Goal: Task Accomplishment & Management: Manage account settings

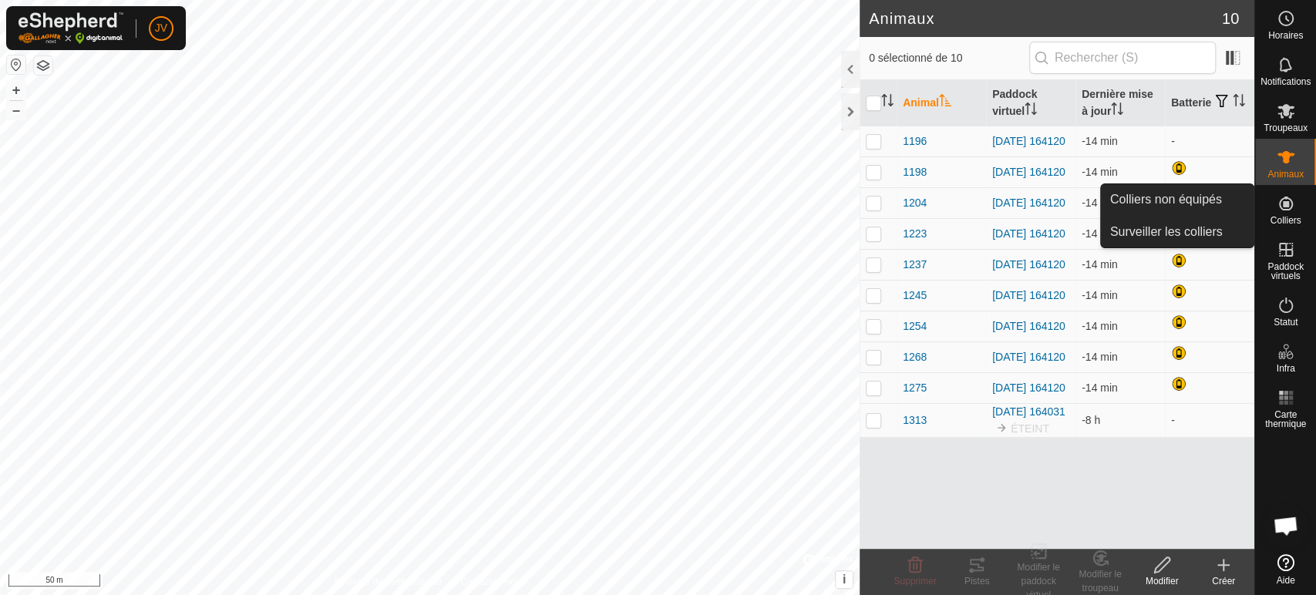
click at [1284, 208] on icon at bounding box center [1286, 203] width 19 height 19
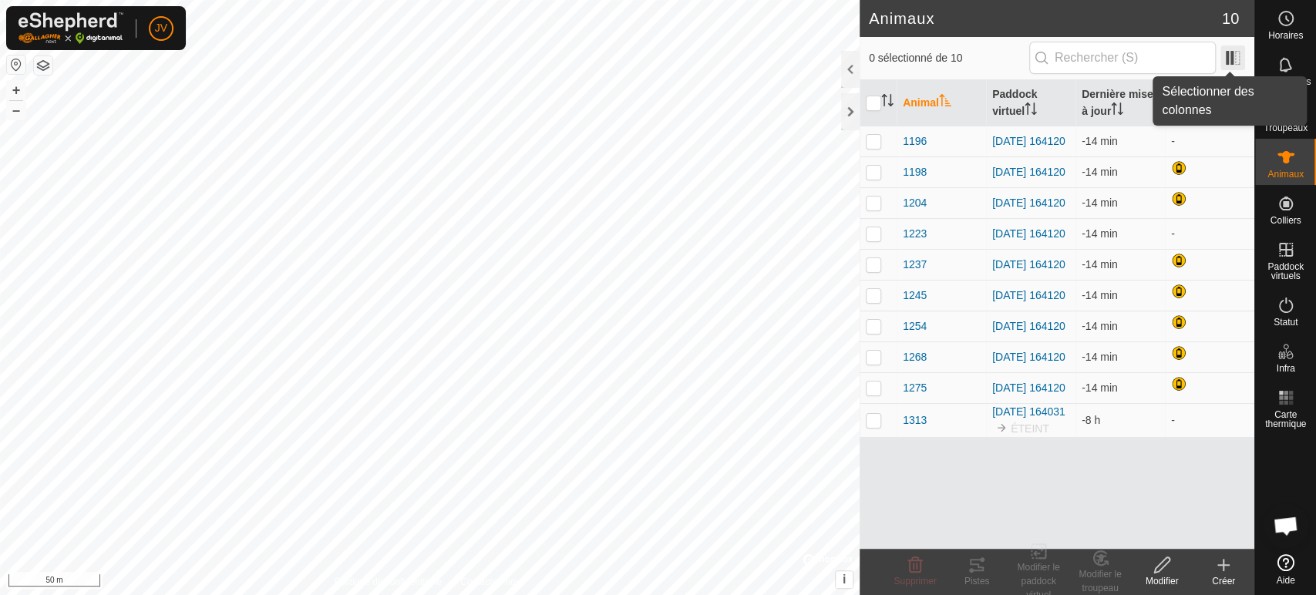
click at [1223, 63] on span at bounding box center [1232, 57] width 25 height 25
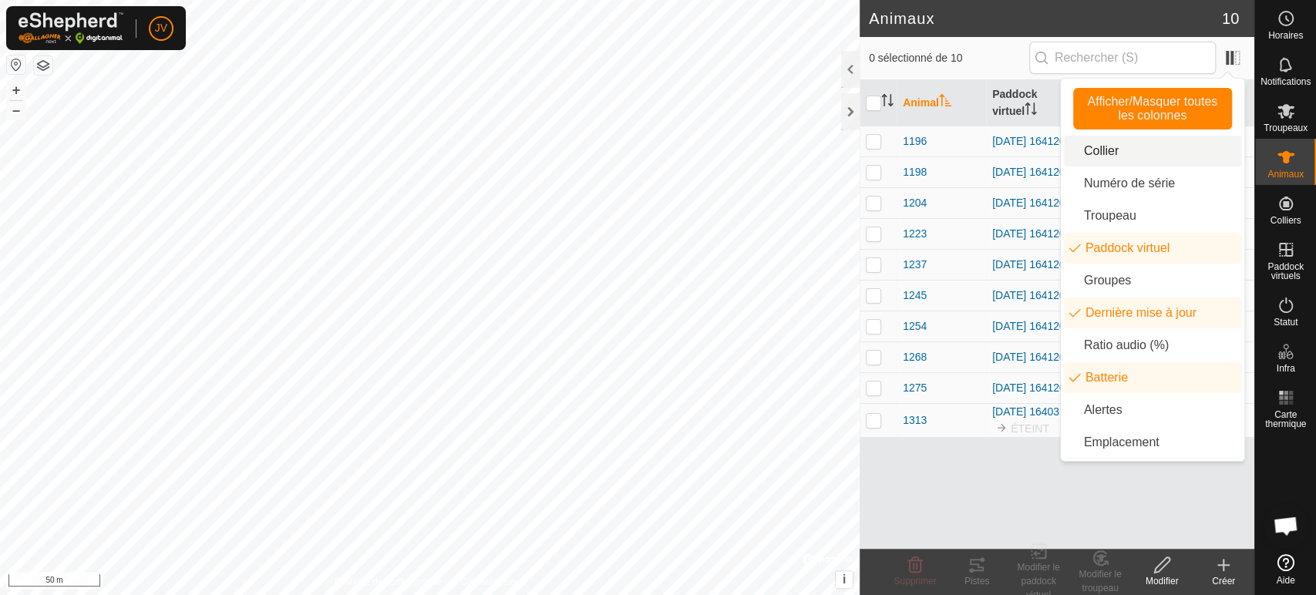
click at [1147, 157] on li "Collier" at bounding box center [1152, 151] width 177 height 31
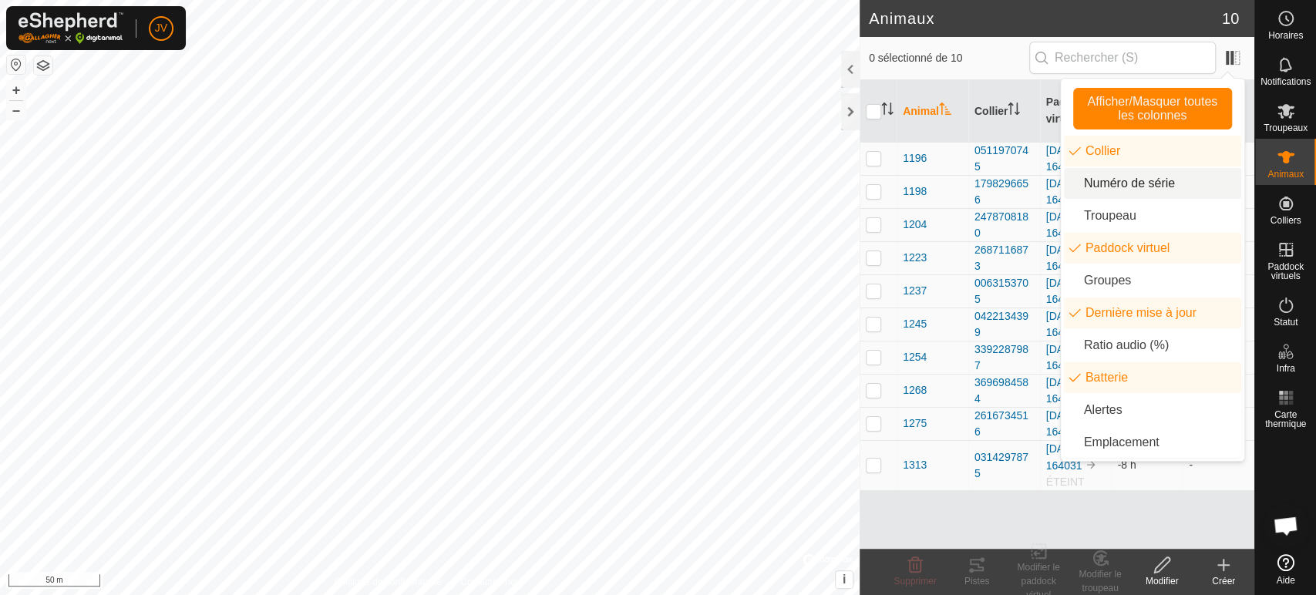
click at [1149, 190] on li "Numéro de série" at bounding box center [1152, 183] width 177 height 31
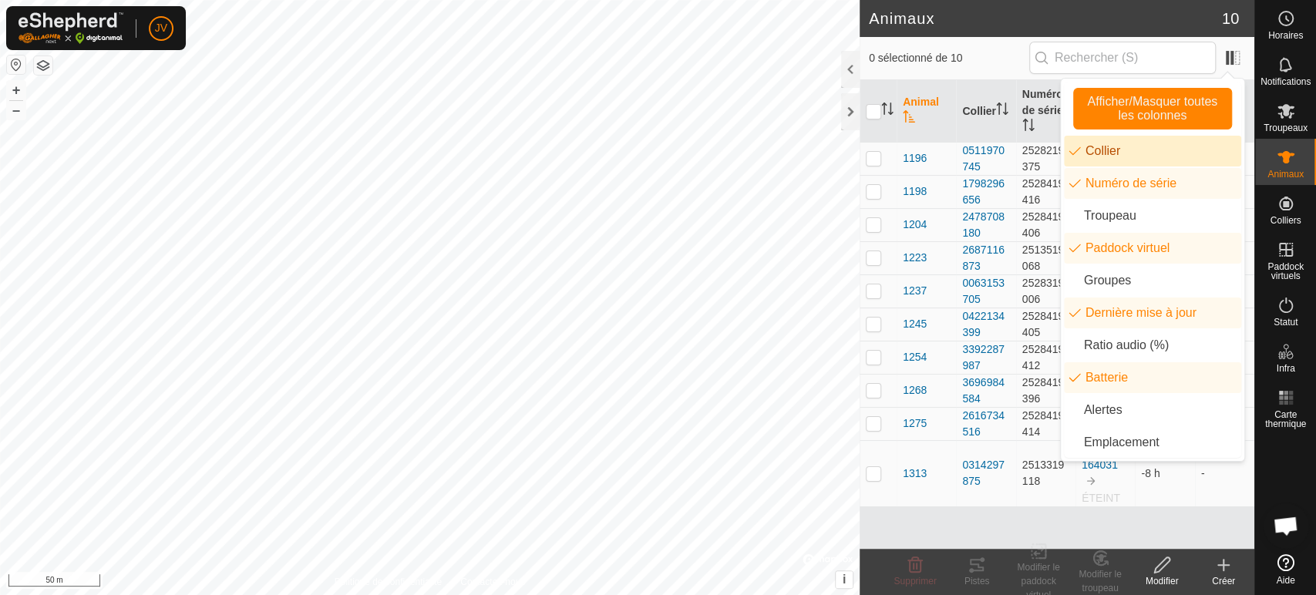
click at [1073, 152] on li "Collier" at bounding box center [1152, 151] width 177 height 31
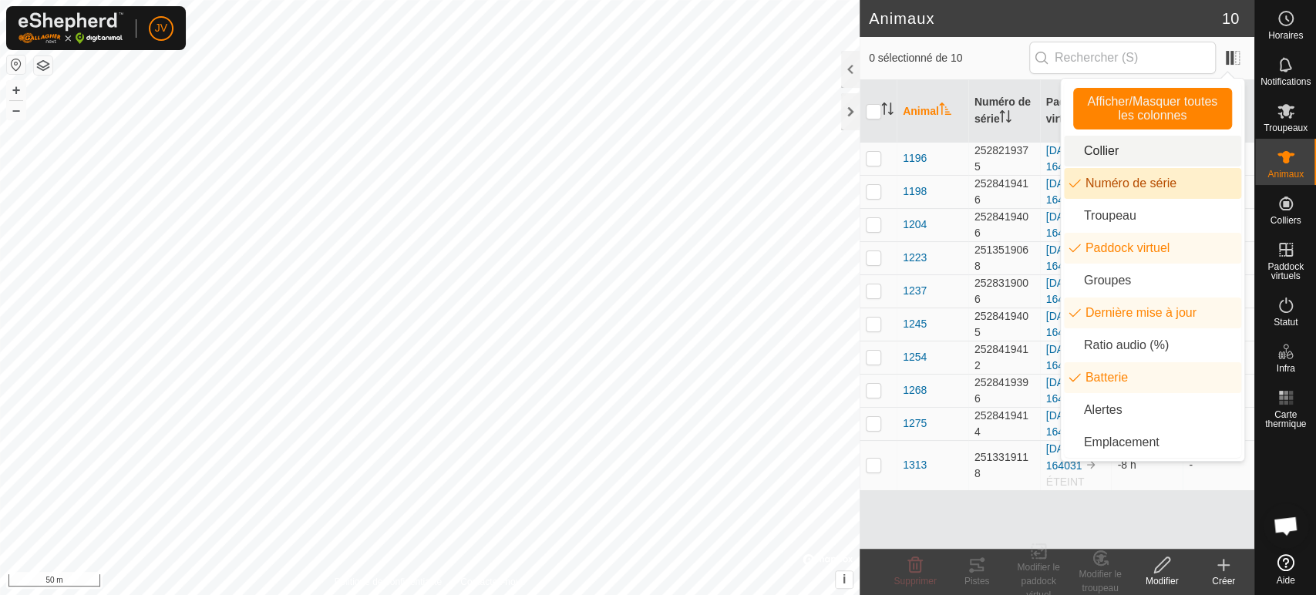
click at [1070, 183] on li "Numéro de série" at bounding box center [1152, 183] width 177 height 31
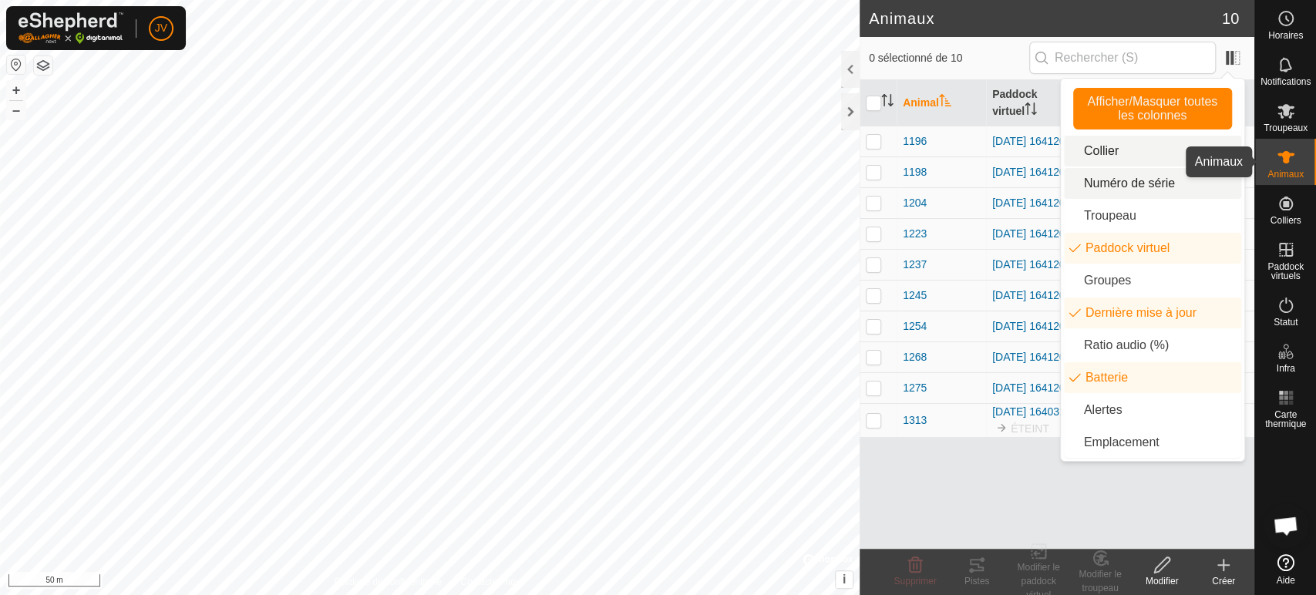
click at [1285, 168] on es-animals-svg-icon at bounding box center [1286, 157] width 28 height 25
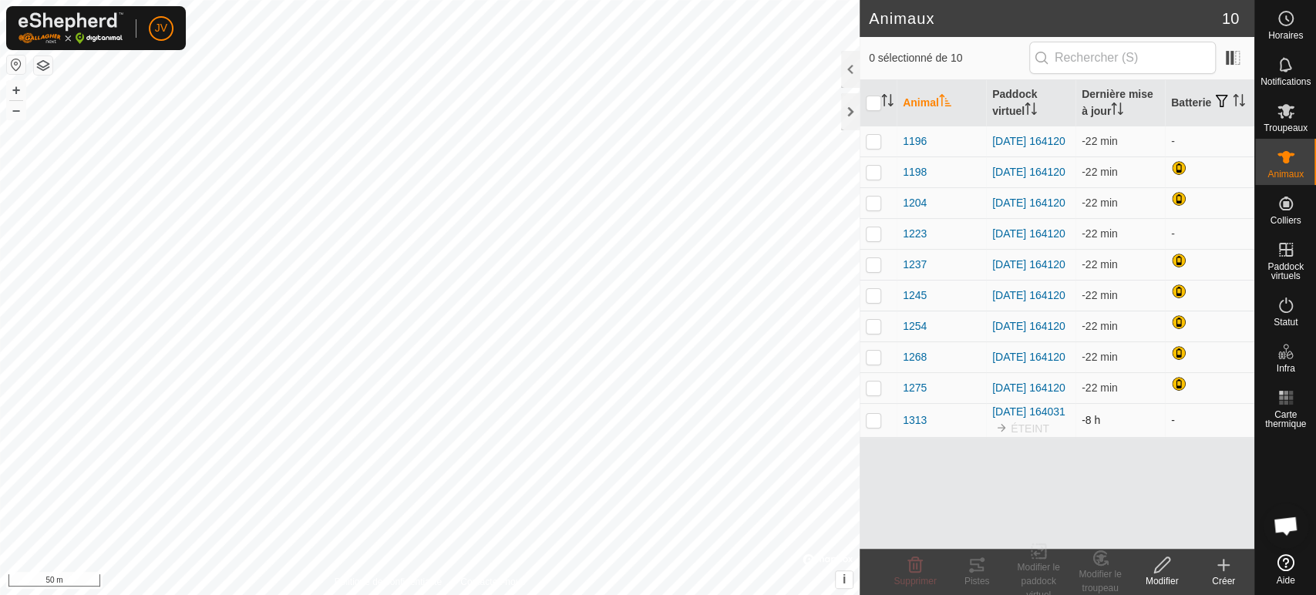
click at [876, 426] on p-checkbox at bounding box center [873, 420] width 15 height 12
checkbox input "true"
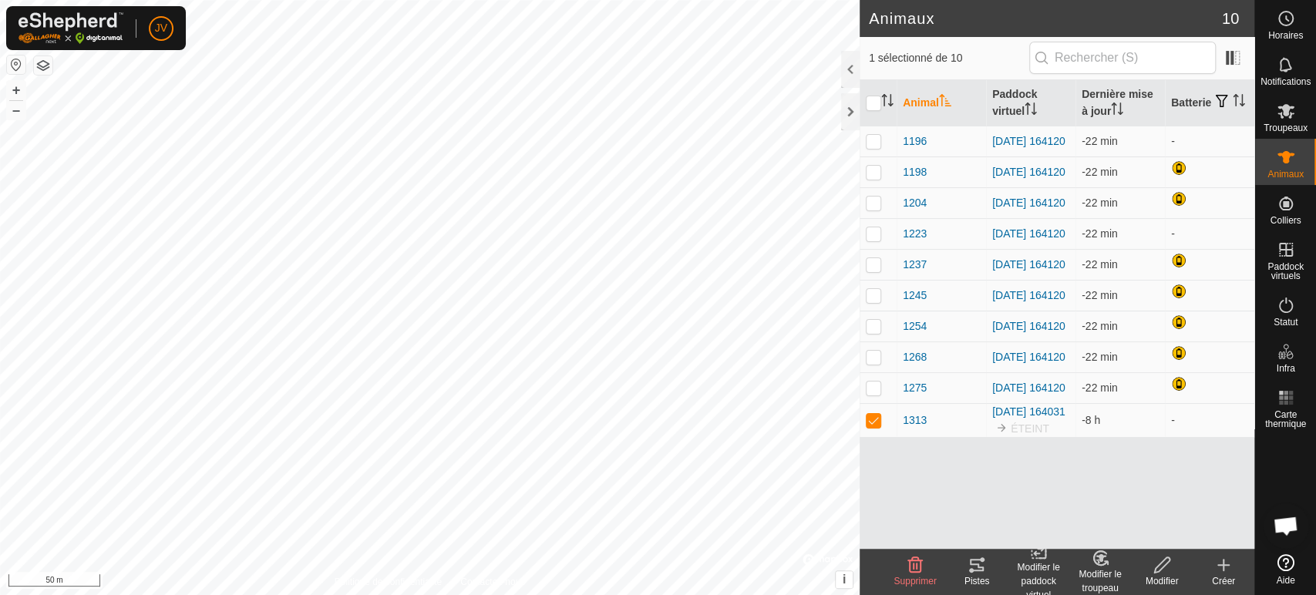
click at [914, 574] on div "Supprimer" at bounding box center [915, 581] width 62 height 14
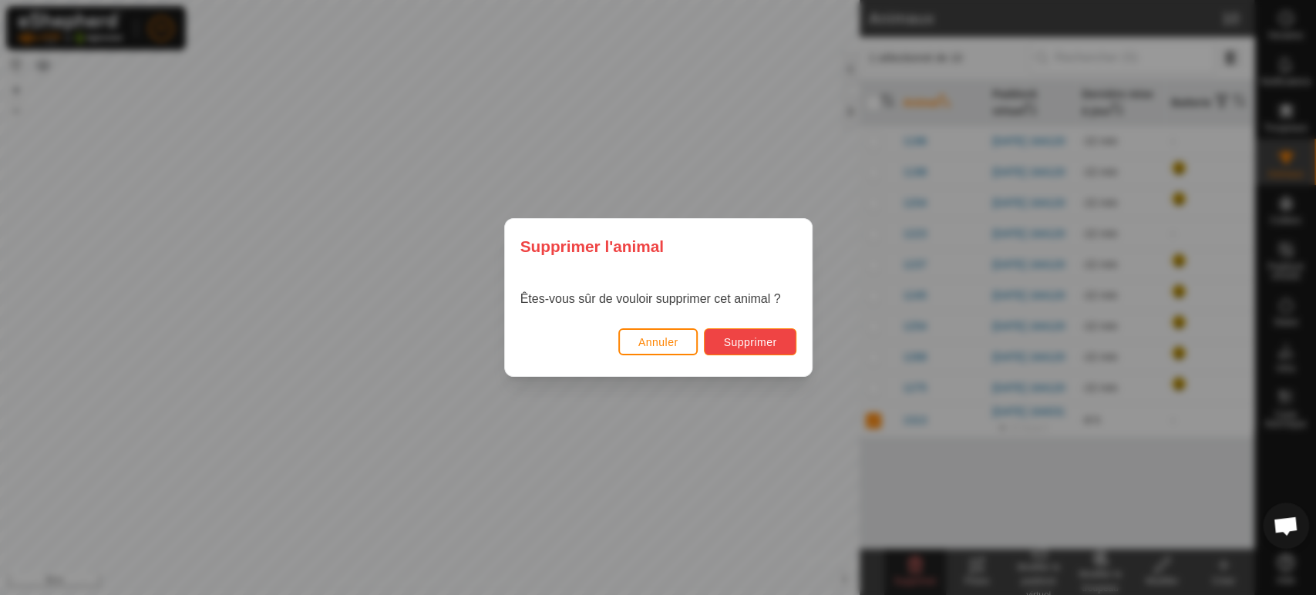
click at [766, 350] on button "Supprimer" at bounding box center [750, 341] width 92 height 27
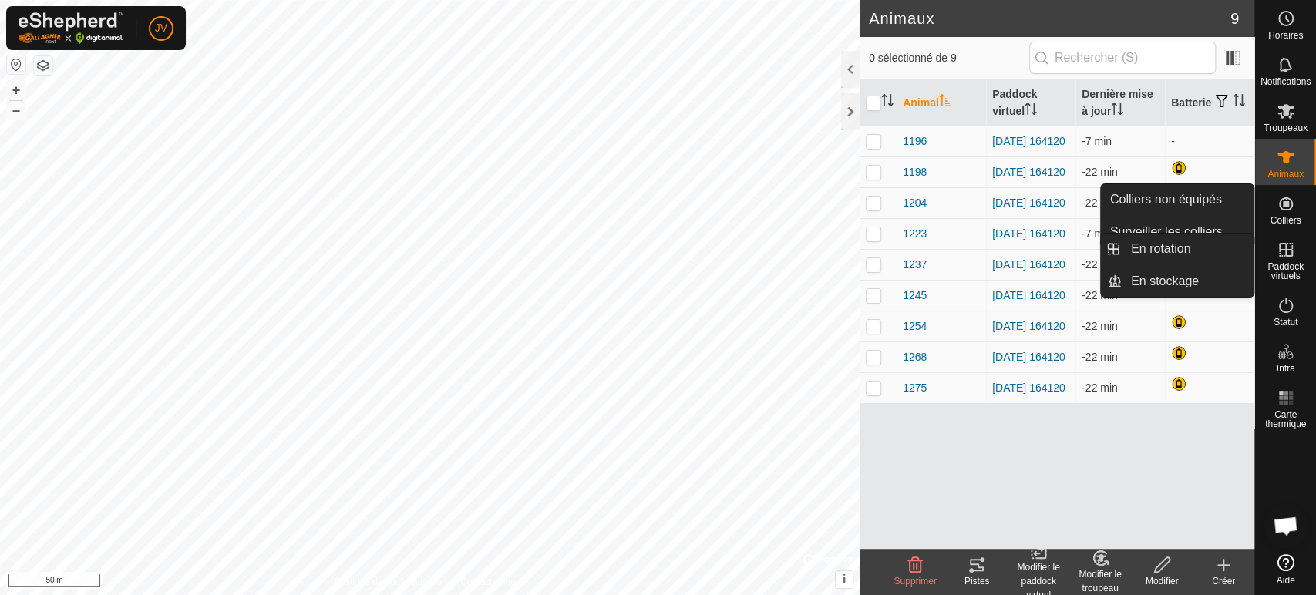
click at [1295, 261] on es-virtualpaddocks-svg-icon at bounding box center [1286, 249] width 28 height 25
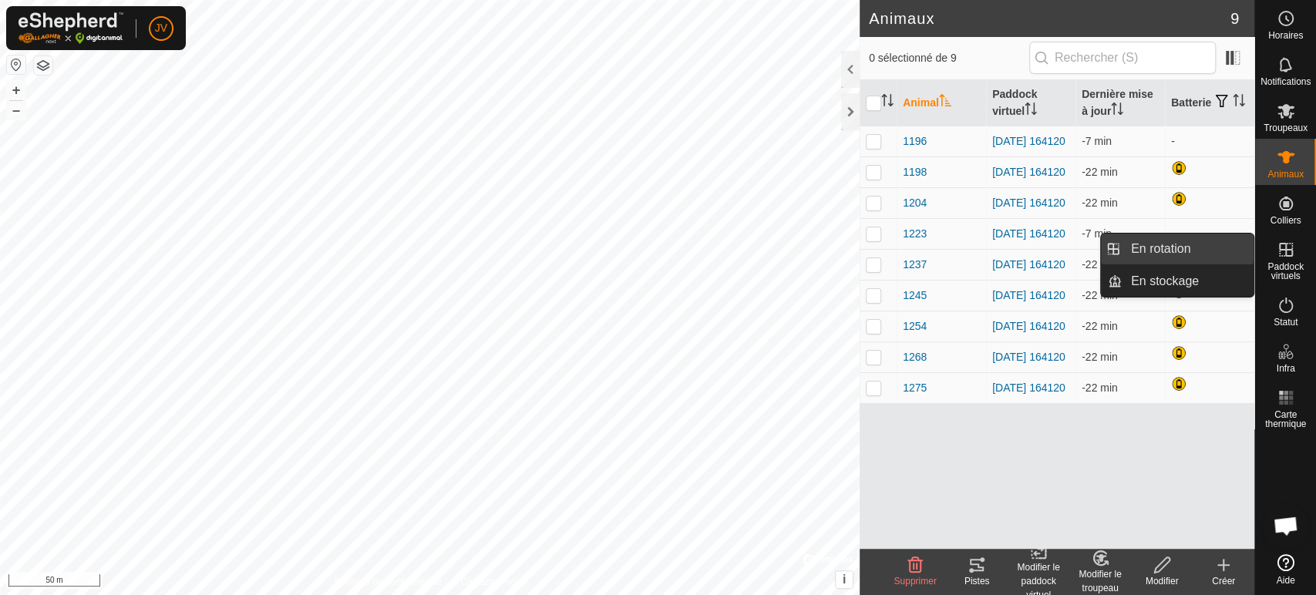
click at [1200, 246] on link "En rotation" at bounding box center [1188, 249] width 132 height 31
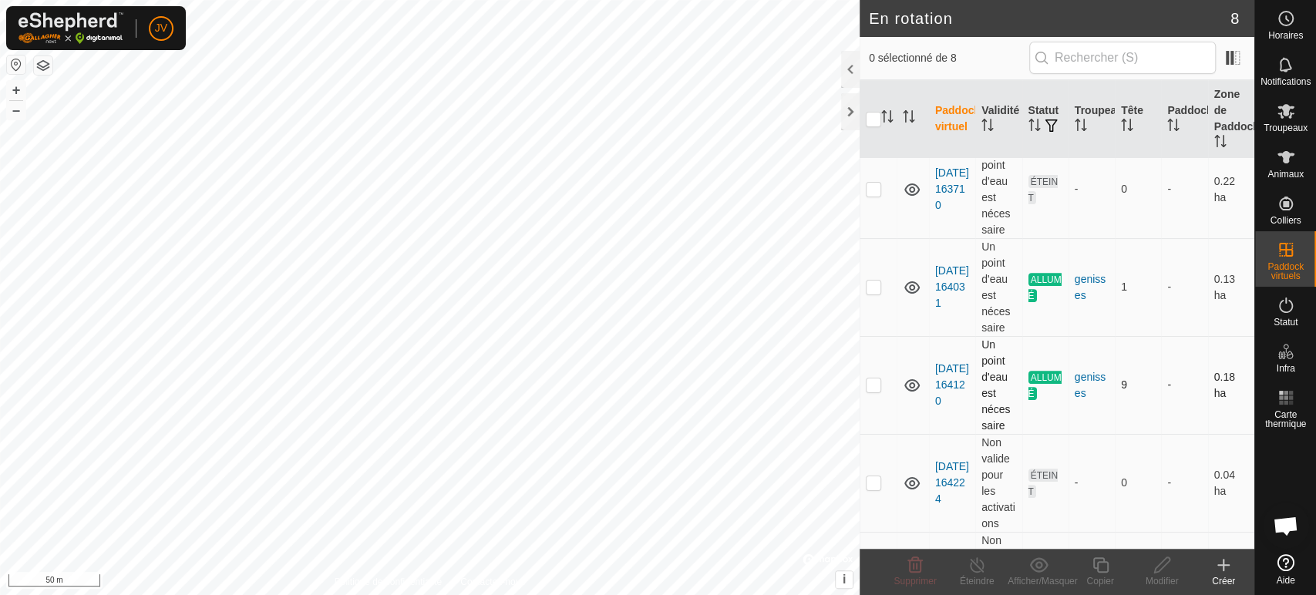
scroll to position [422, 0]
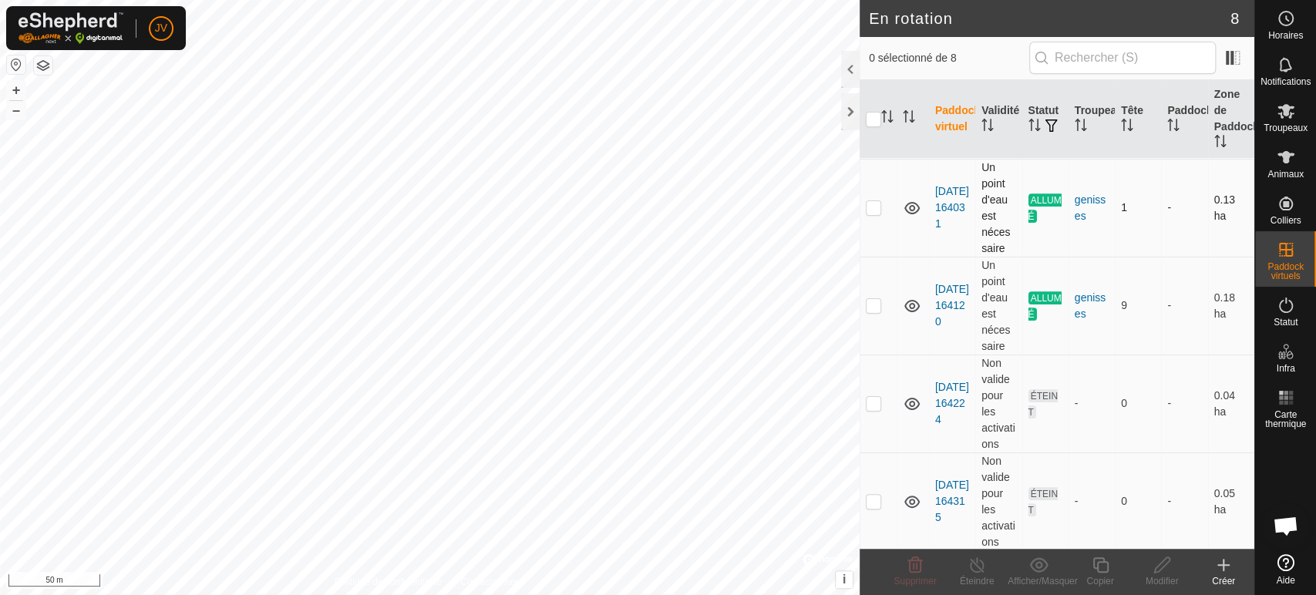
click at [870, 209] on p-checkbox at bounding box center [873, 207] width 15 height 12
checkbox input "true"
click at [987, 571] on turn-off-svg-icon at bounding box center [977, 565] width 62 height 19
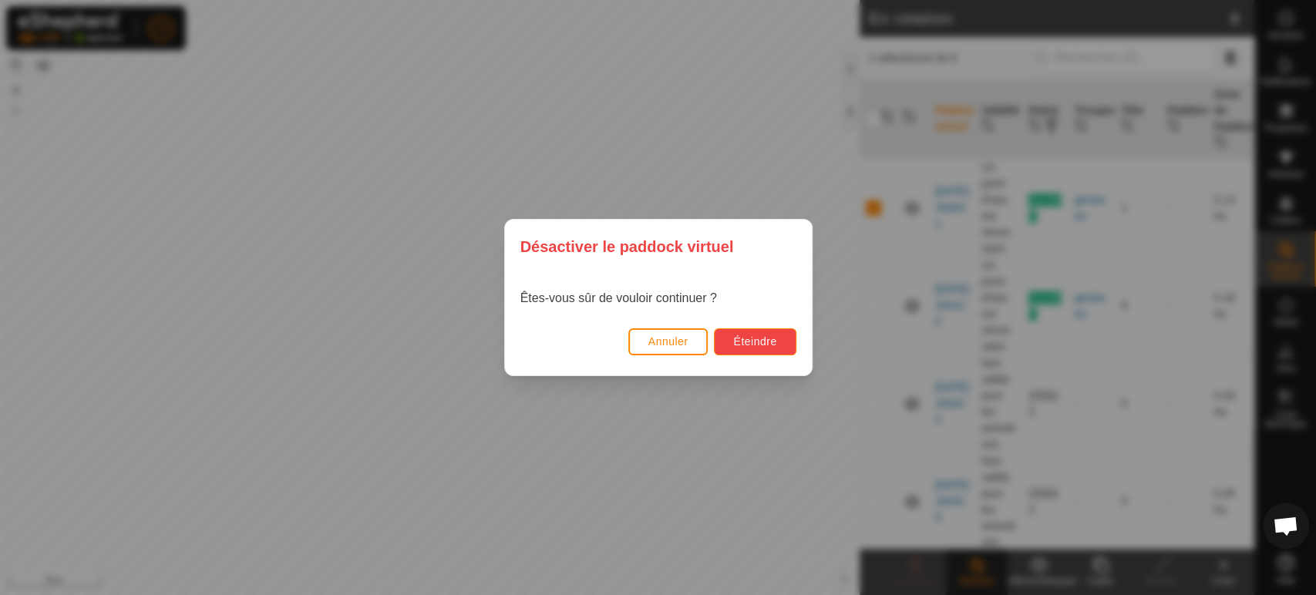
click at [773, 339] on span "Éteindre" at bounding box center [754, 341] width 43 height 12
click at [756, 338] on span "Éteindre" at bounding box center [754, 341] width 43 height 12
click at [649, 337] on span "Annuler" at bounding box center [668, 341] width 40 height 12
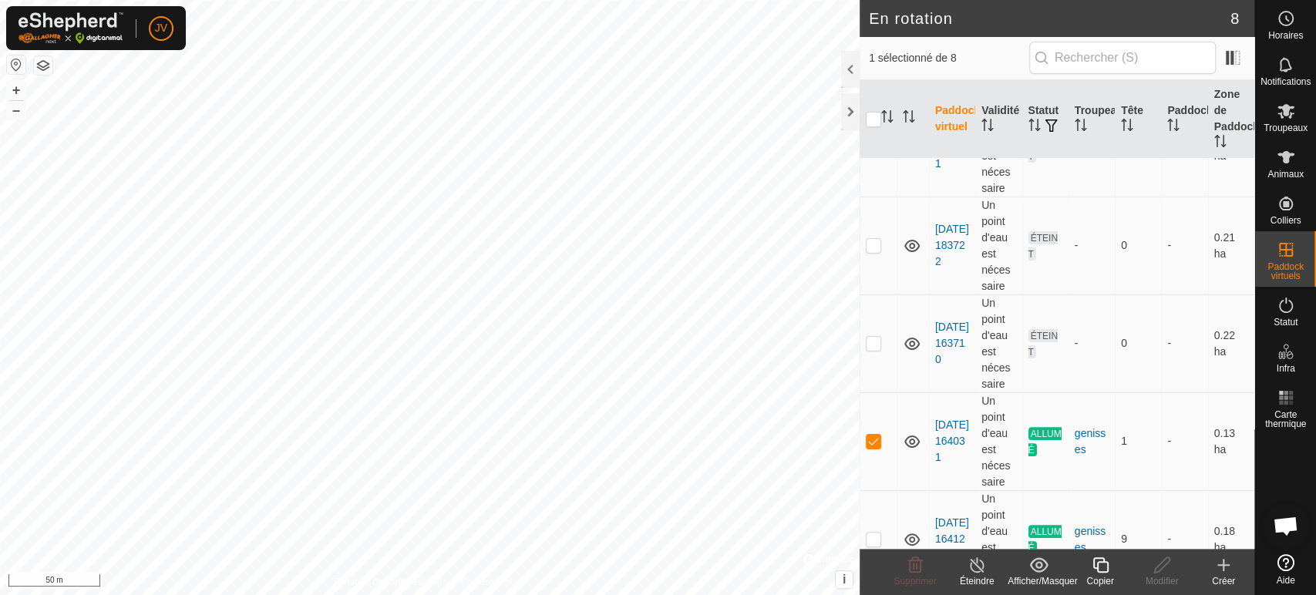
scroll to position [165, 0]
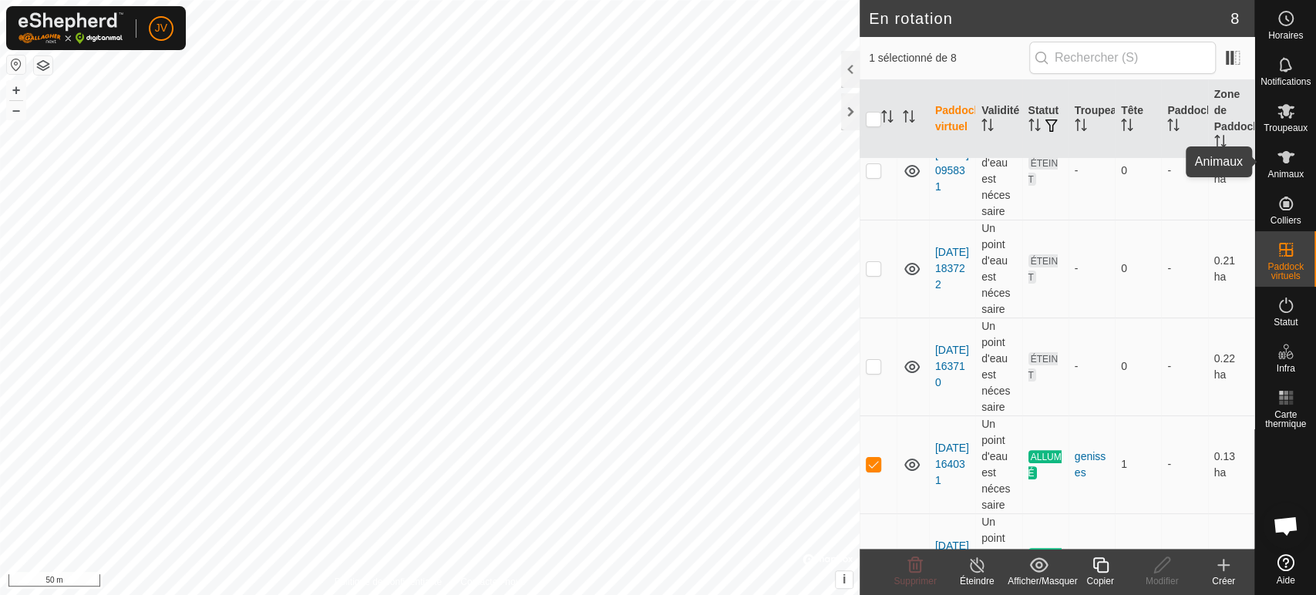
click at [1287, 167] on es-animals-svg-icon at bounding box center [1286, 157] width 28 height 25
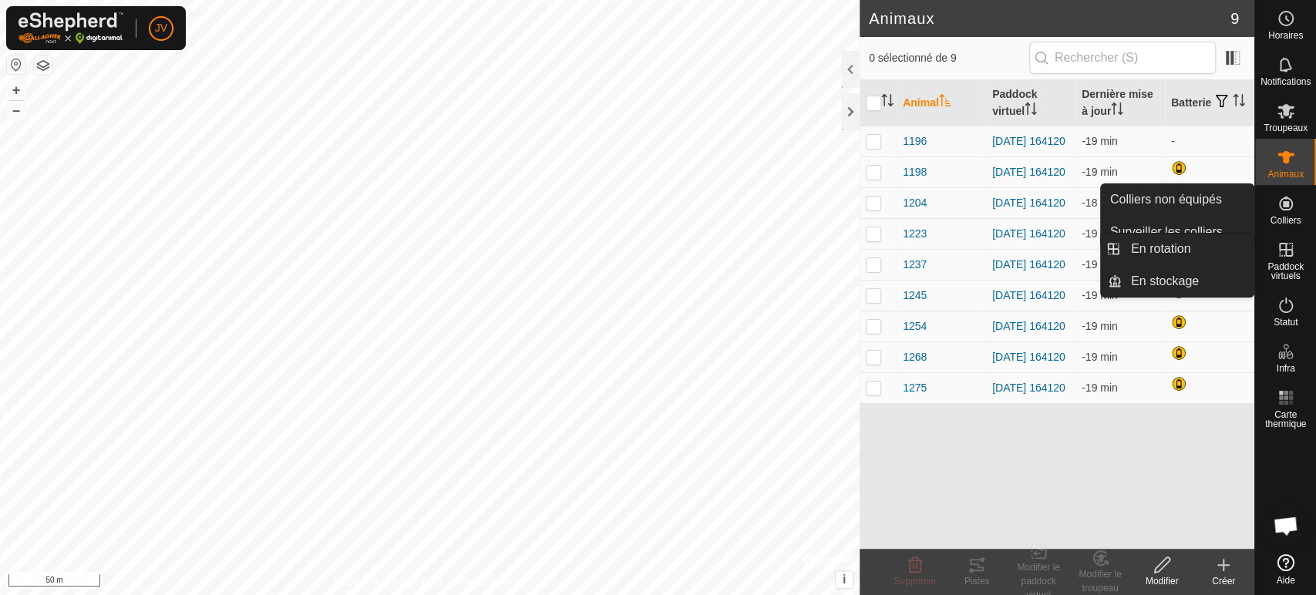
click at [1288, 251] on icon at bounding box center [1286, 250] width 19 height 19
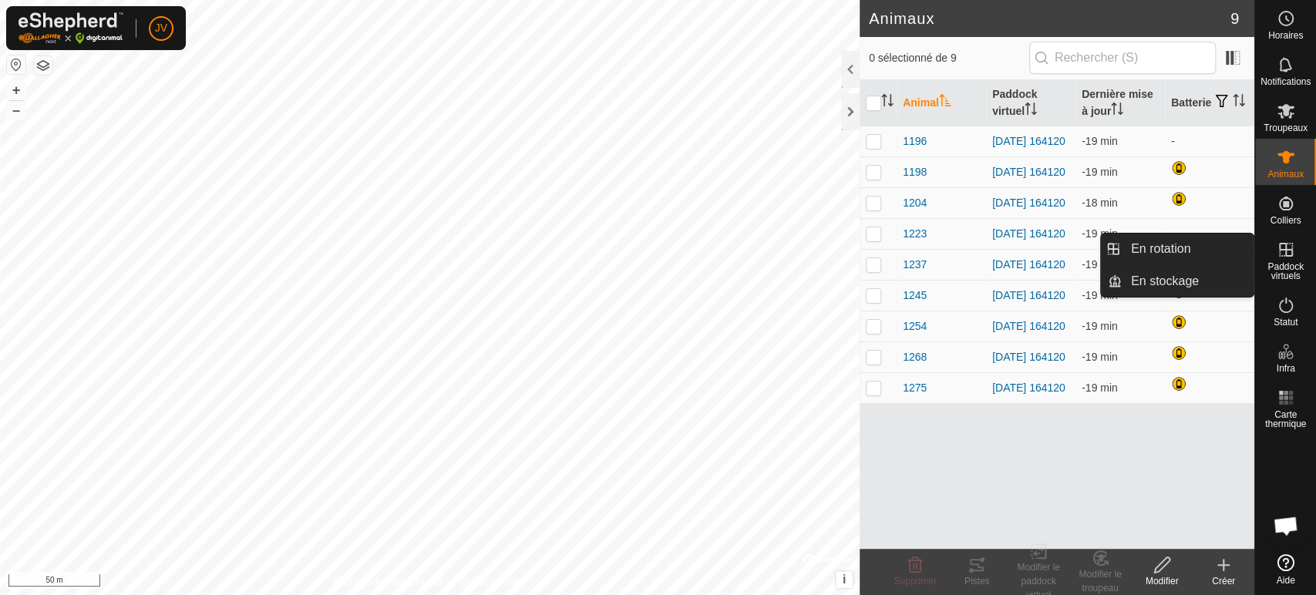
click at [1279, 262] on span "Paddock virtuels" at bounding box center [1285, 271] width 53 height 19
click at [1161, 245] on link "En rotation" at bounding box center [1188, 249] width 132 height 31
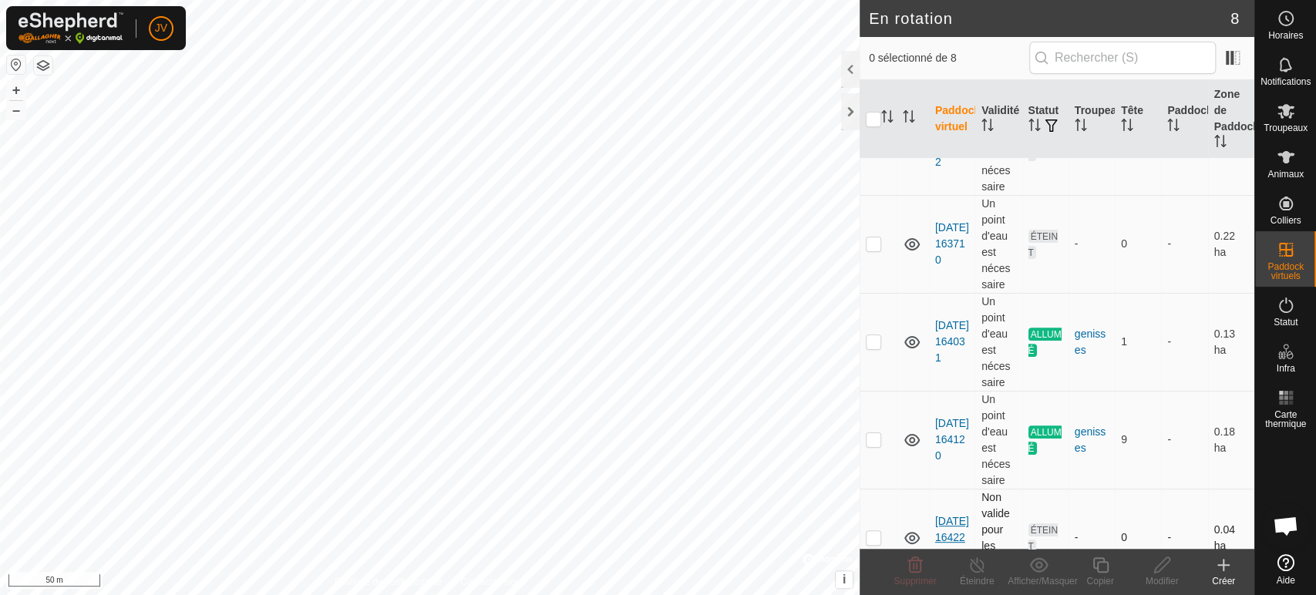
scroll to position [251, 0]
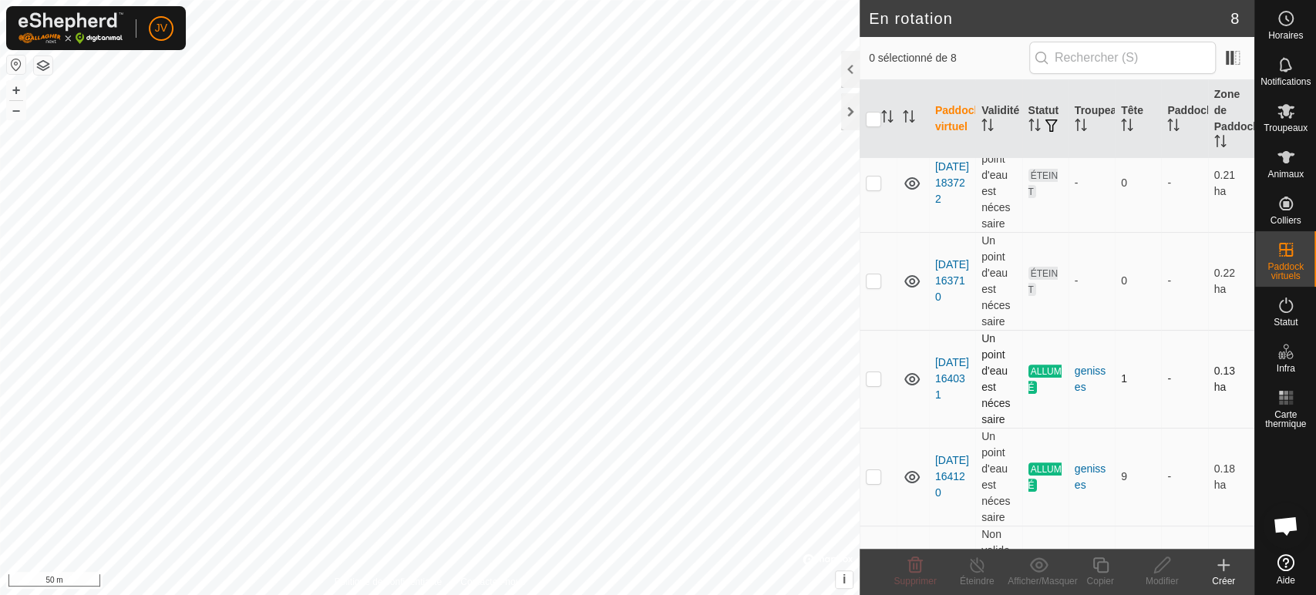
click at [877, 379] on p-checkbox at bounding box center [873, 378] width 15 height 12
checkbox input "true"
click at [969, 574] on div "Éteindre" at bounding box center [977, 581] width 62 height 14
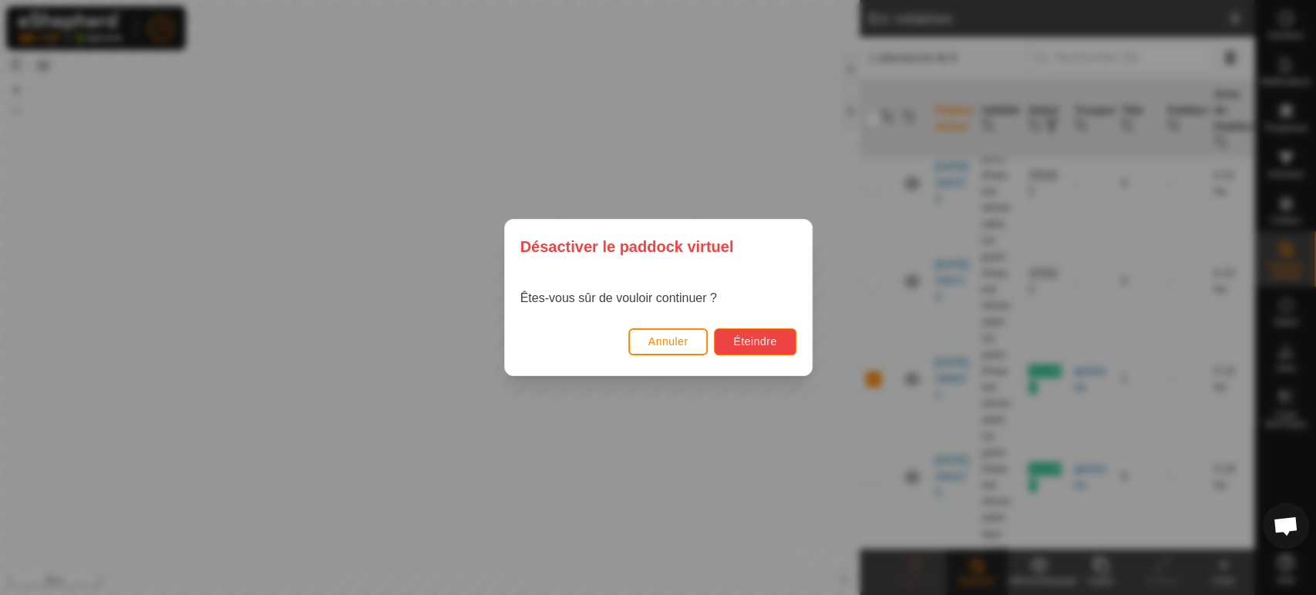
click at [759, 333] on button "Éteindre" at bounding box center [755, 341] width 82 height 27
click at [759, 341] on span "Éteindre" at bounding box center [754, 341] width 43 height 12
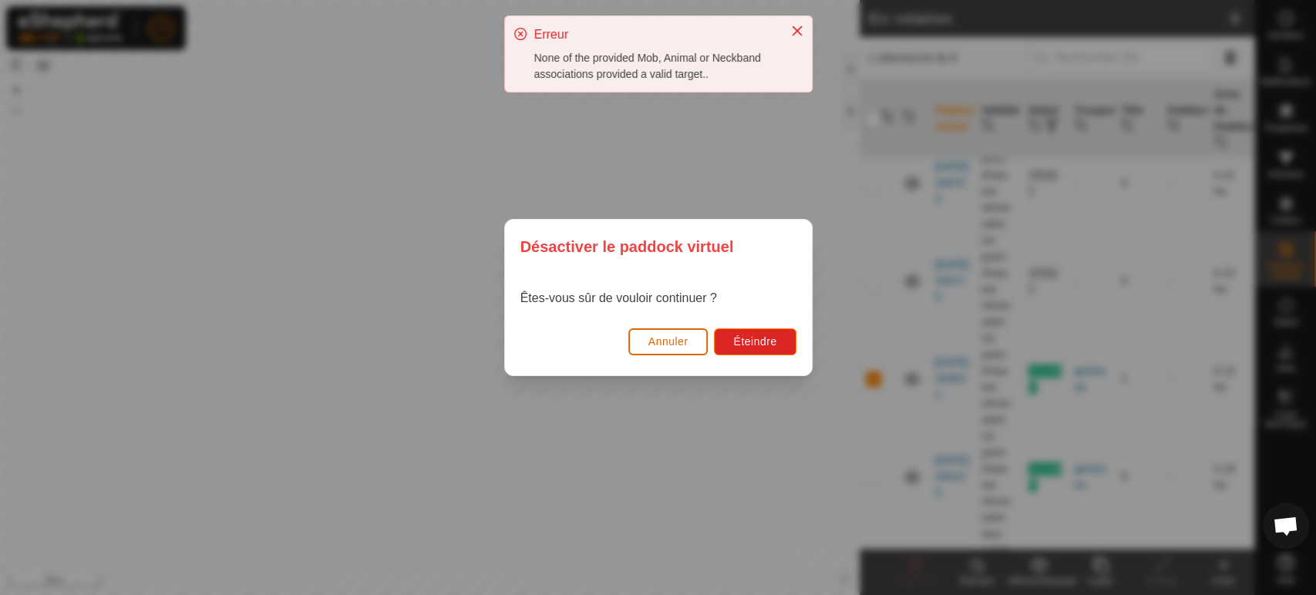
click at [704, 340] on button "Annuler" at bounding box center [668, 341] width 80 height 27
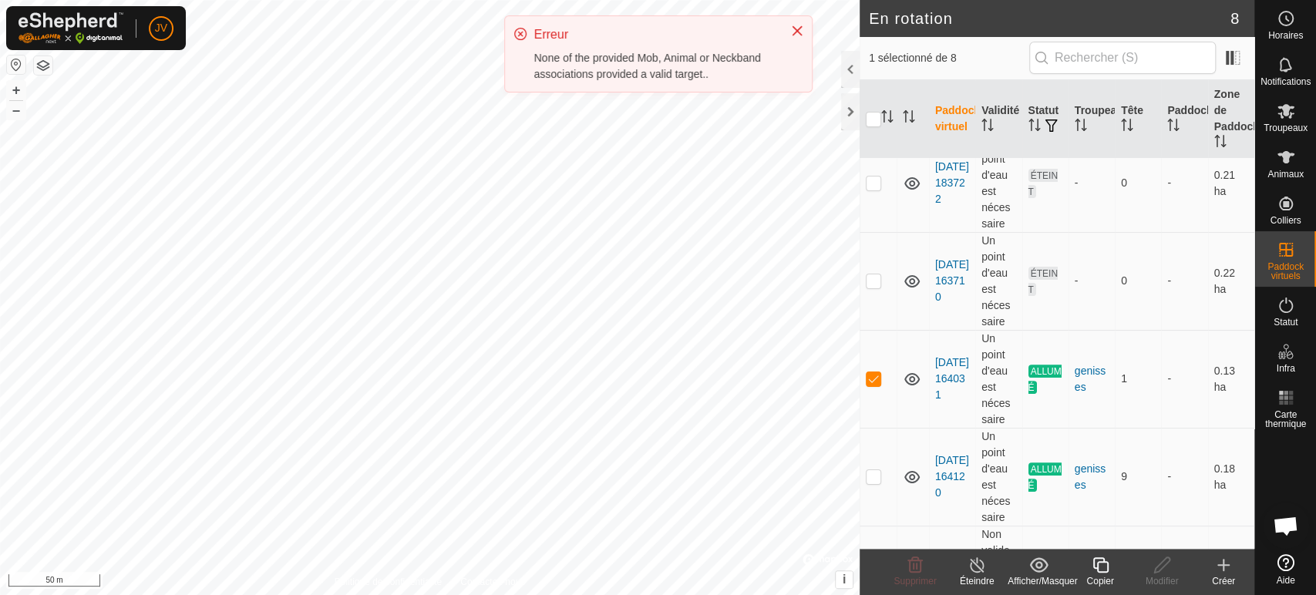
drag, startPoint x: 800, startPoint y: 29, endPoint x: 806, endPoint y: 35, distance: 9.3
click at [800, 30] on icon "Close" at bounding box center [797, 31] width 12 height 12
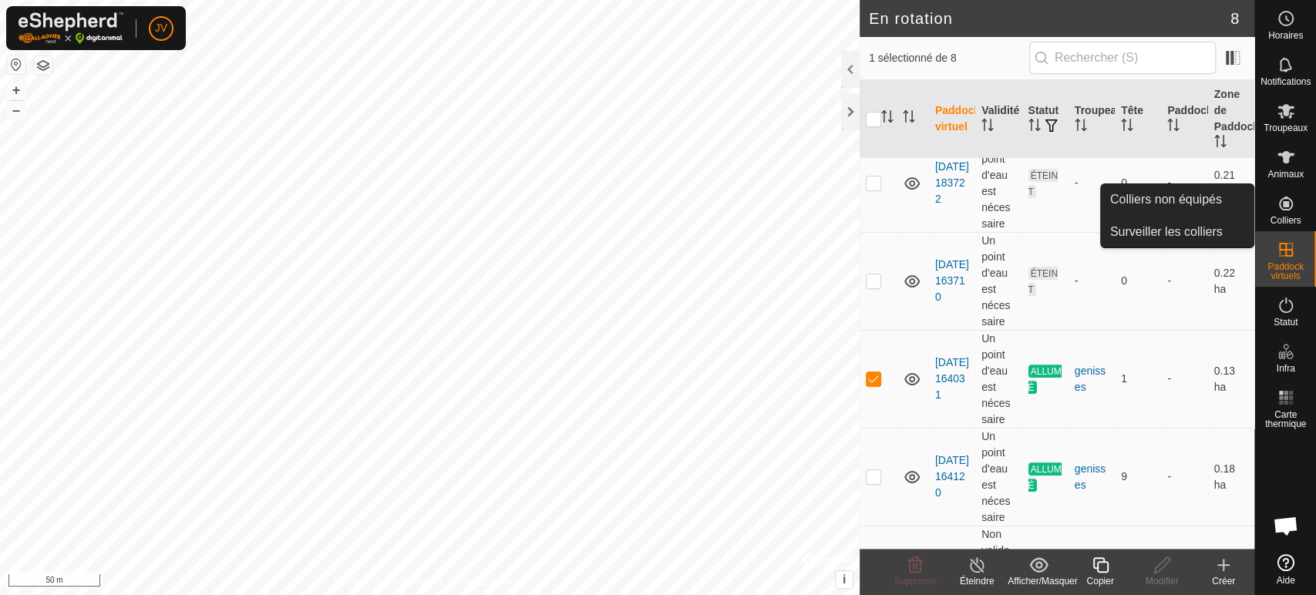
click at [1295, 204] on es-neckbands-svg-icon at bounding box center [1286, 203] width 28 height 25
click at [1210, 200] on link "Colliers non équipés" at bounding box center [1177, 199] width 153 height 31
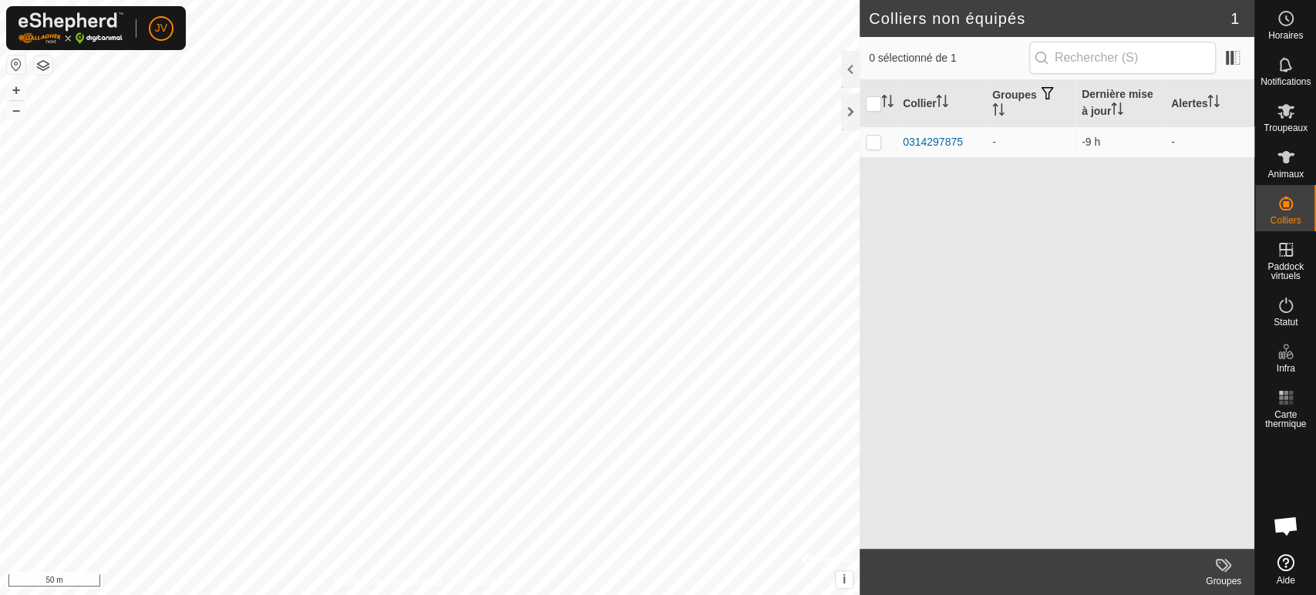
click at [1281, 566] on icon at bounding box center [1286, 562] width 17 height 17
click at [1275, 160] on es-animals-svg-icon at bounding box center [1286, 157] width 28 height 25
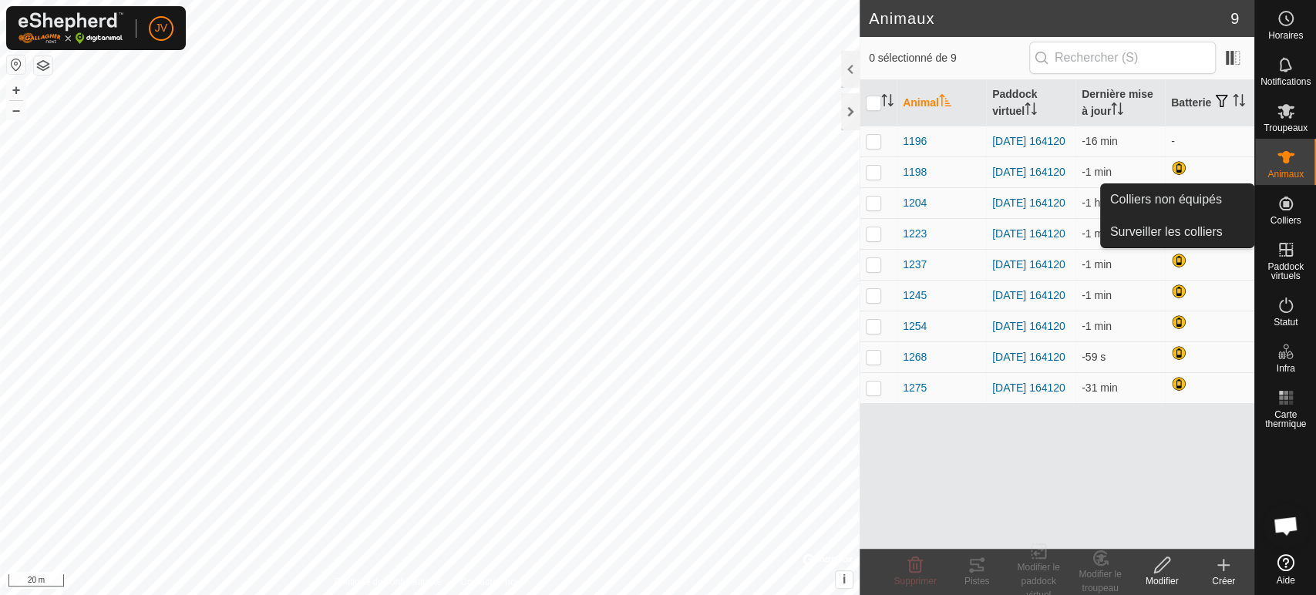
click at [1282, 207] on icon at bounding box center [1286, 203] width 19 height 19
click at [1285, 207] on icon at bounding box center [1286, 203] width 19 height 19
click at [1283, 210] on icon at bounding box center [1286, 204] width 14 height 14
click at [1174, 203] on link "Colliers non équipés" at bounding box center [1177, 199] width 153 height 31
